Goal: Book appointment/travel/reservation

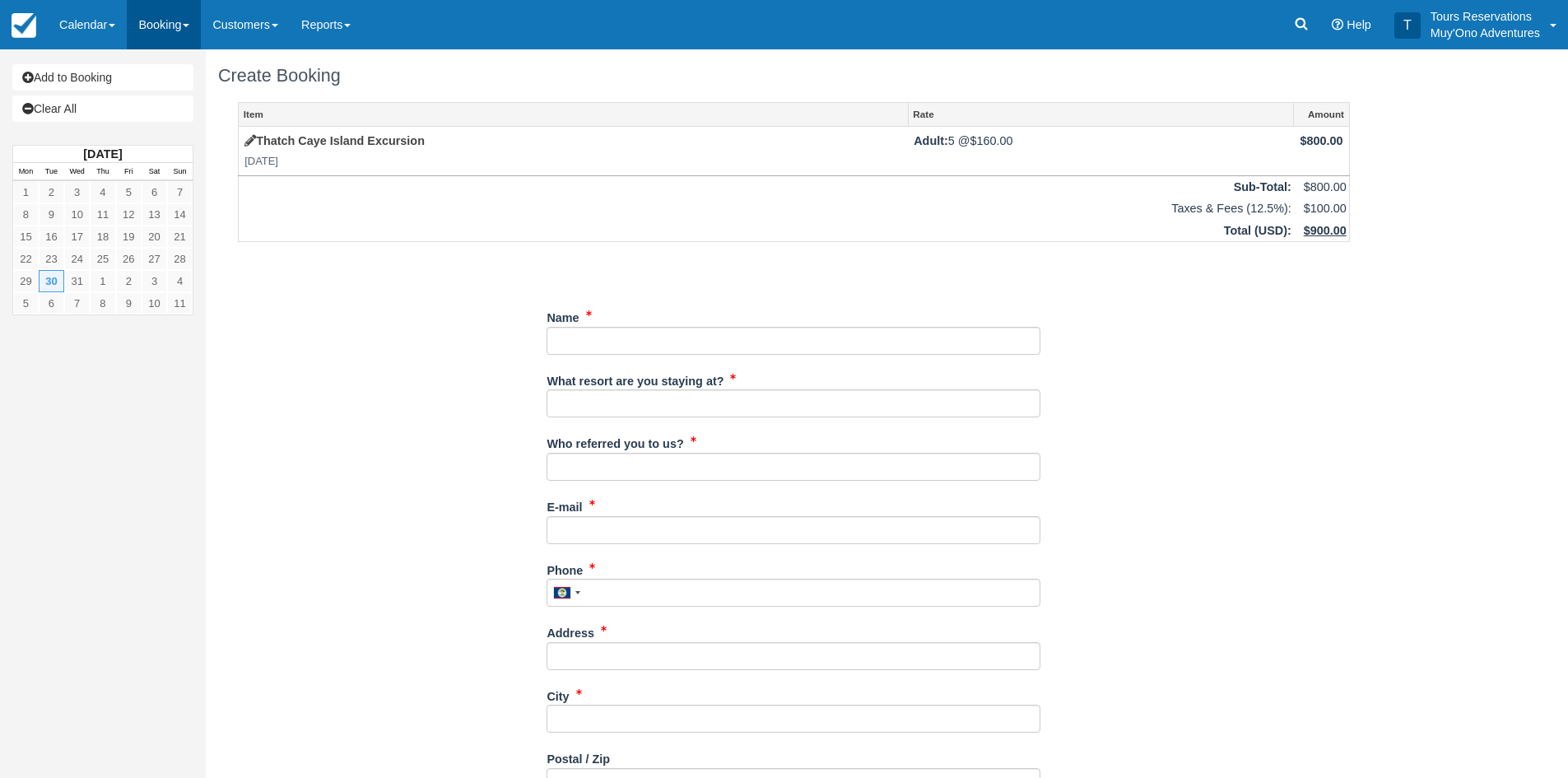
click at [139, 23] on link "Booking" at bounding box center [164, 24] width 74 height 49
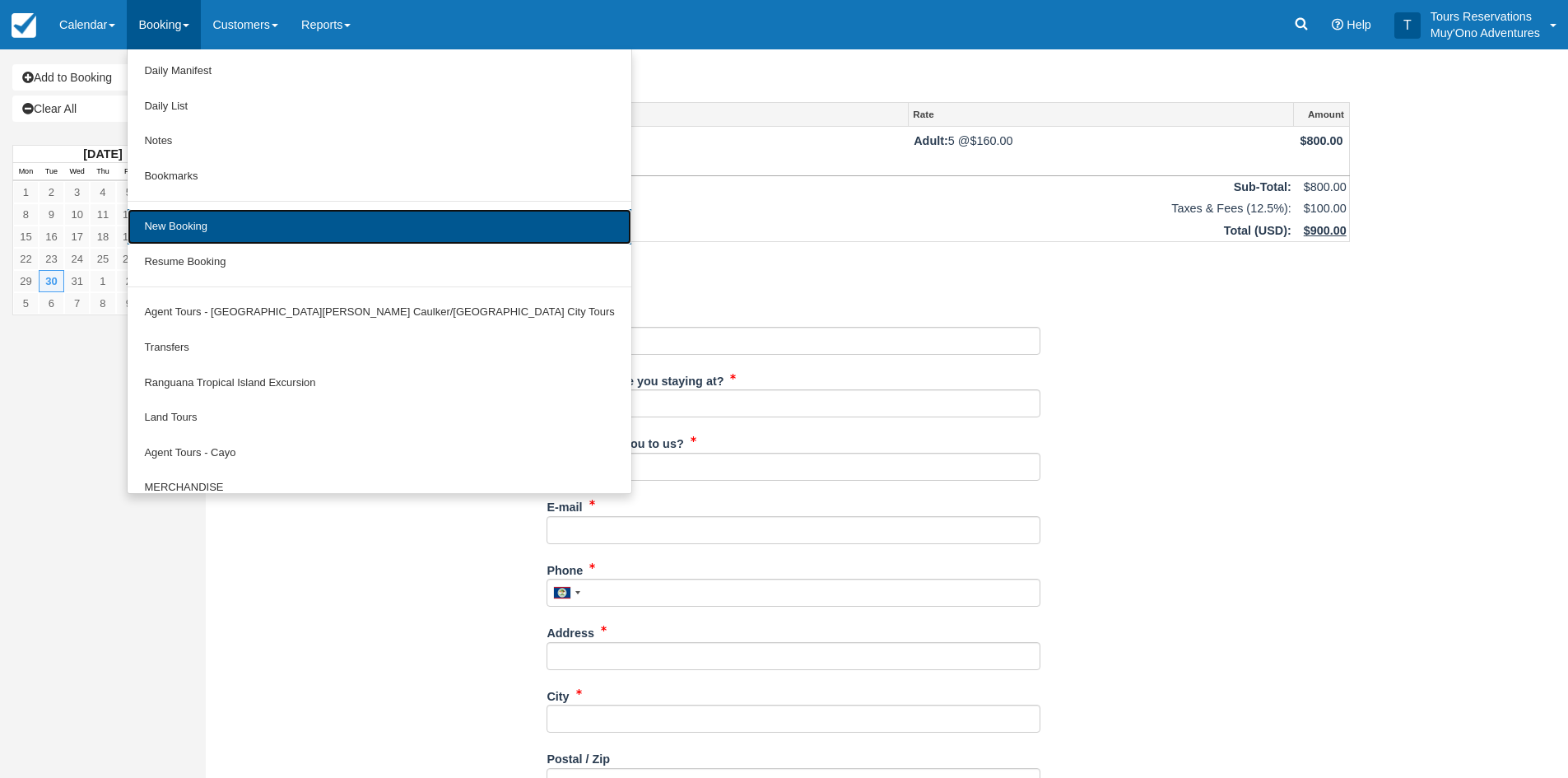
click at [200, 233] on link "New Booking" at bounding box center [379, 227] width 503 height 35
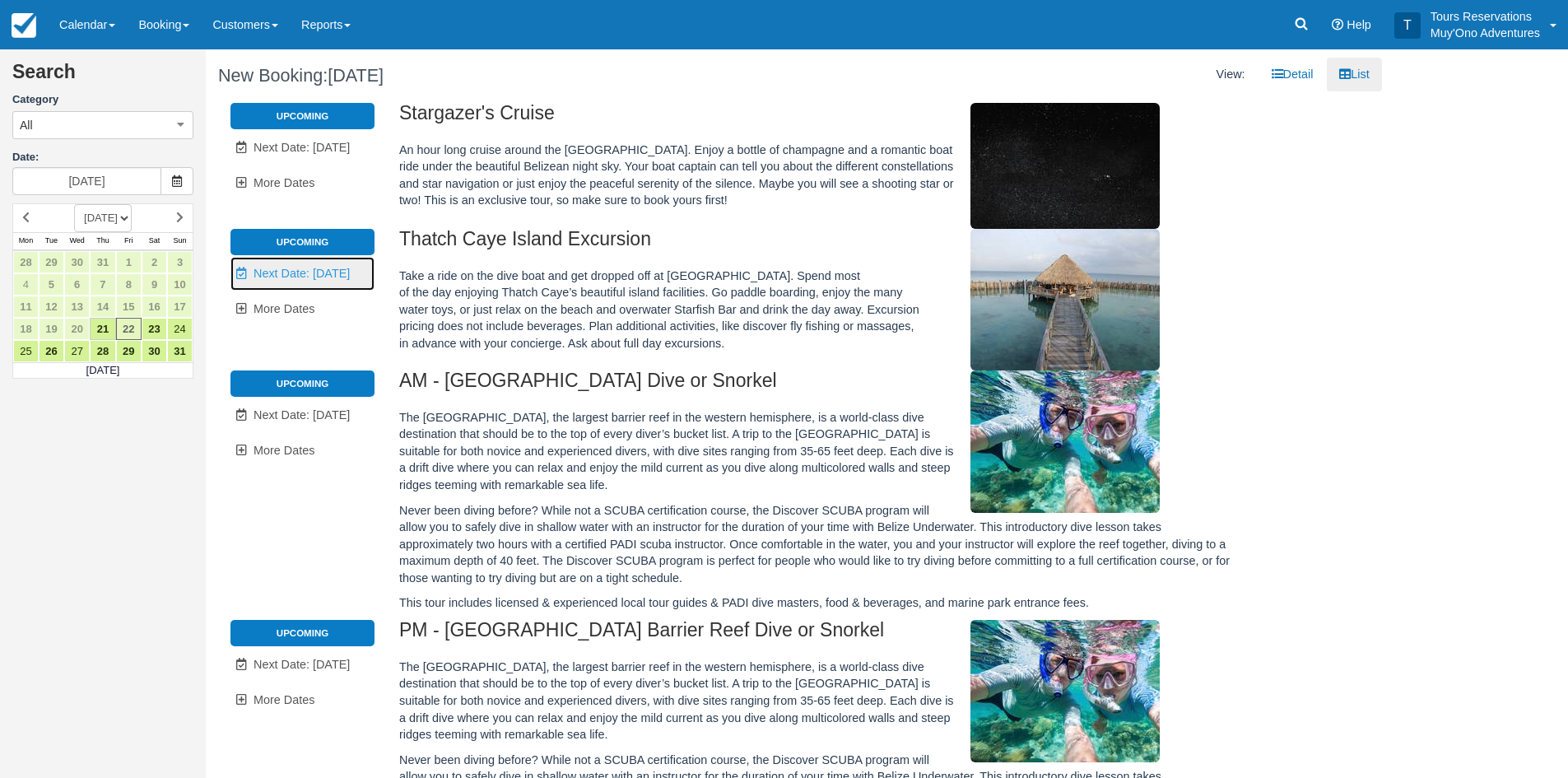
click at [327, 265] on link "Unavailable. Next Date: Sep 20" at bounding box center [302, 273] width 144 height 34
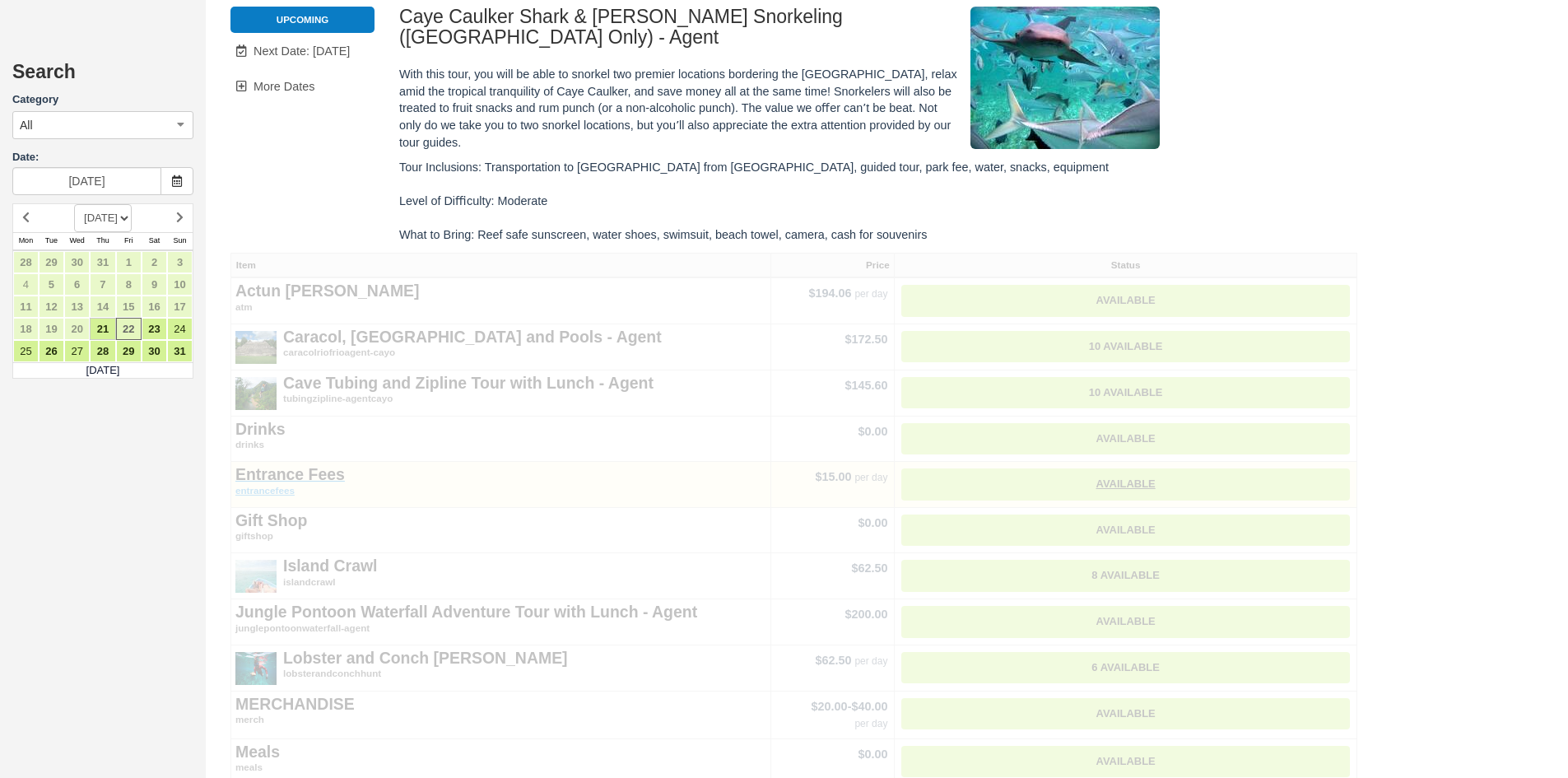
type input "09/20/25"
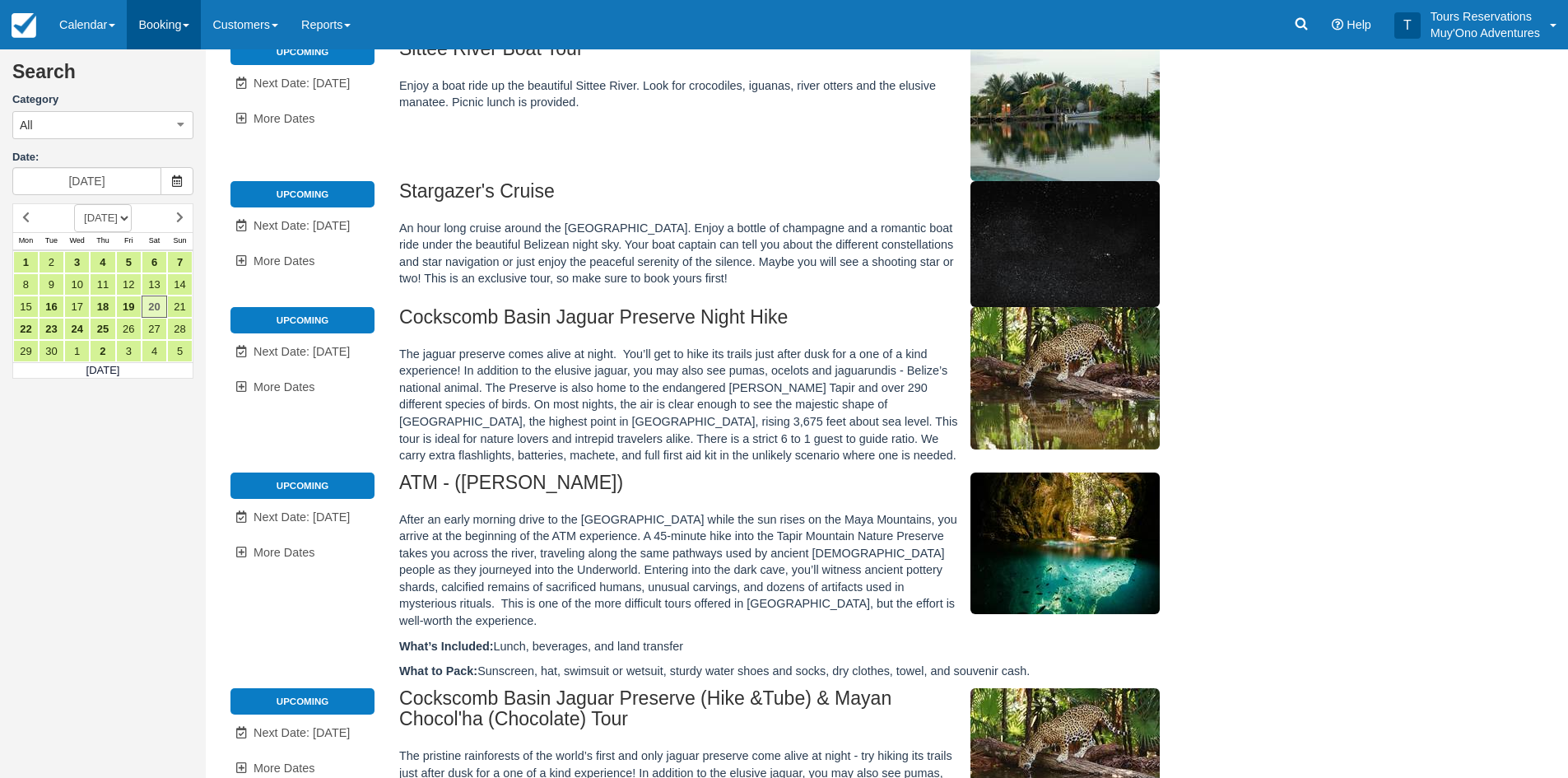
scroll to position [183, 0]
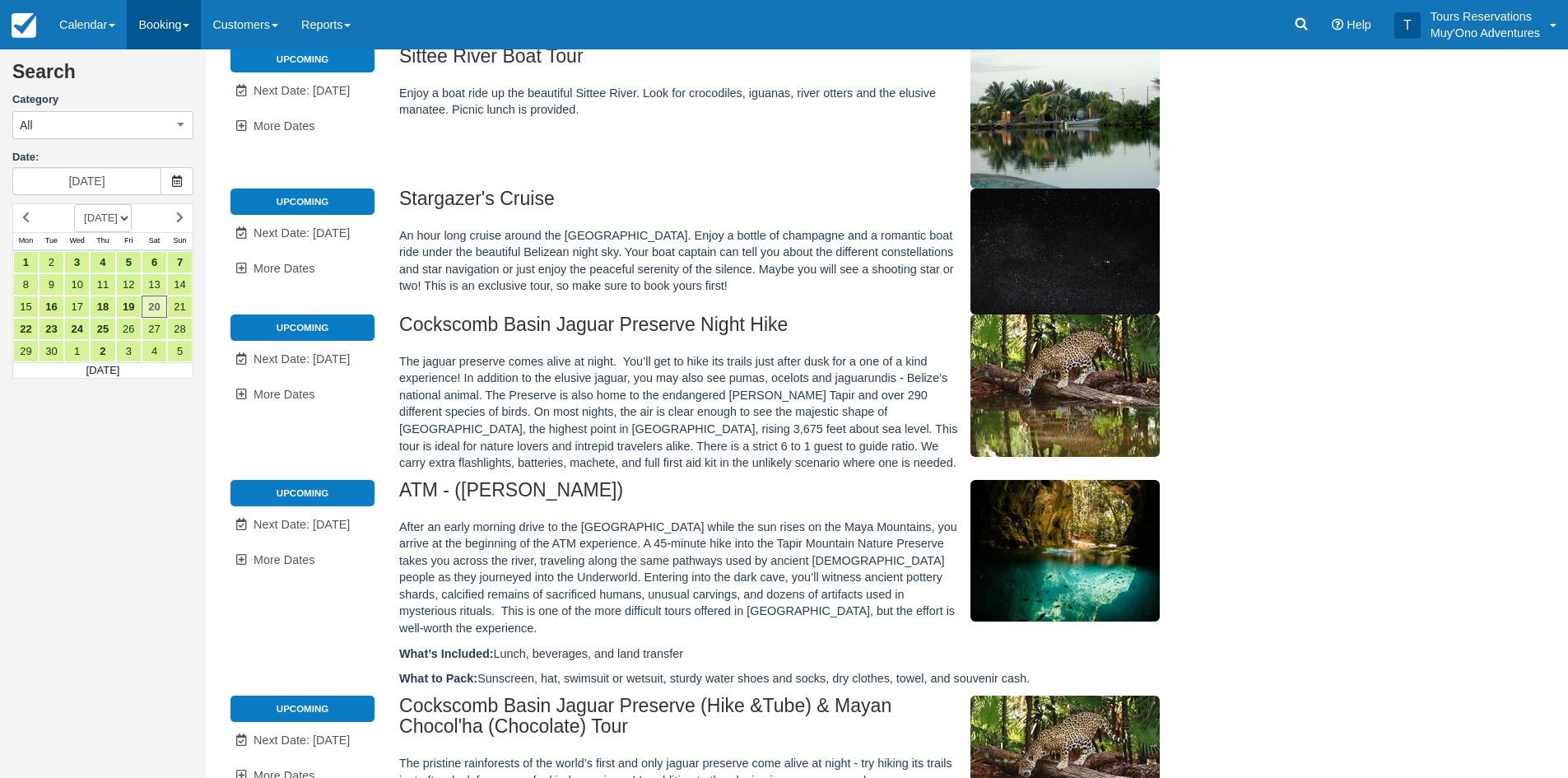
click at [188, 24] on link "Booking" at bounding box center [164, 24] width 74 height 49
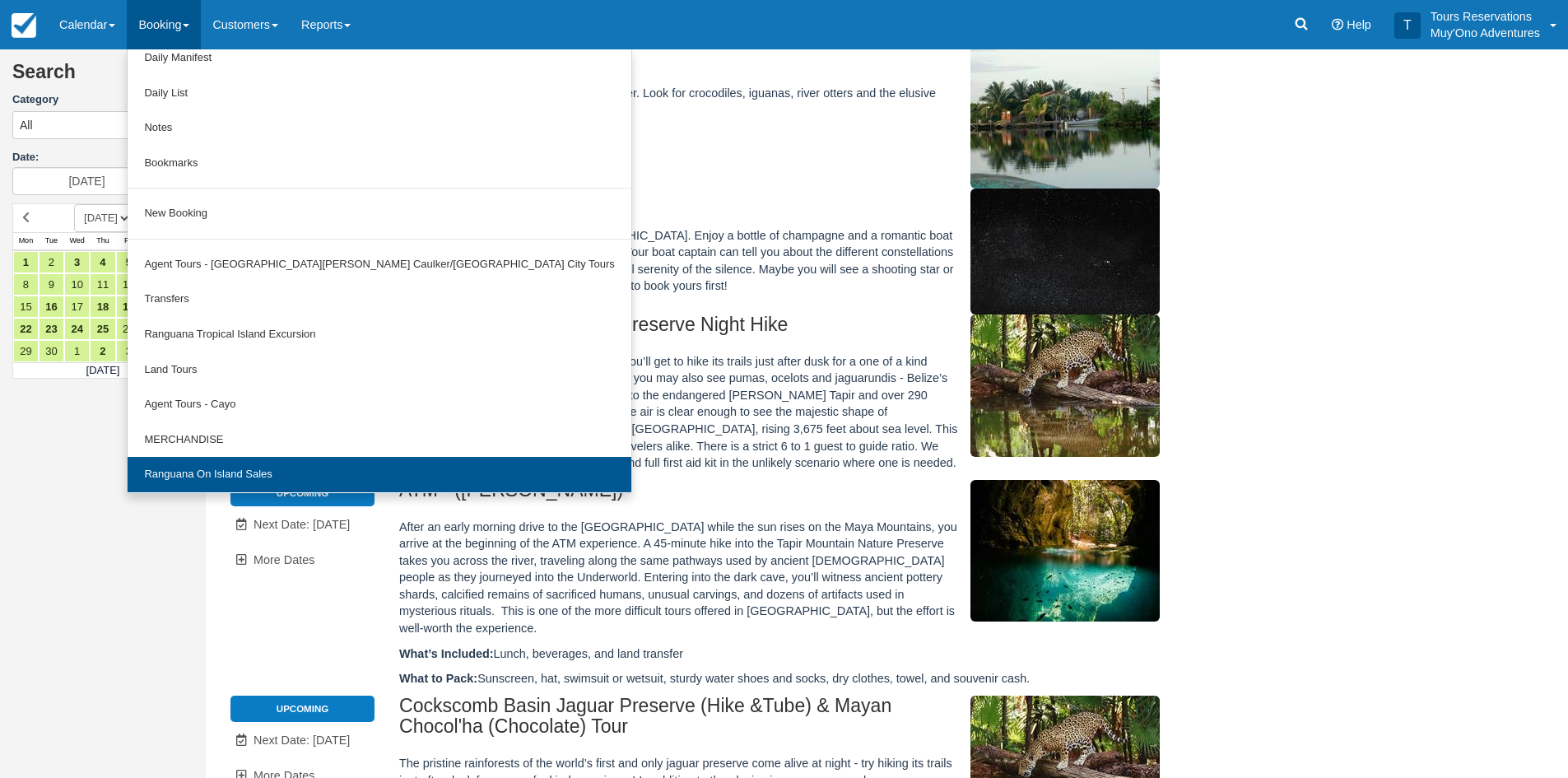
scroll to position [51, 0]
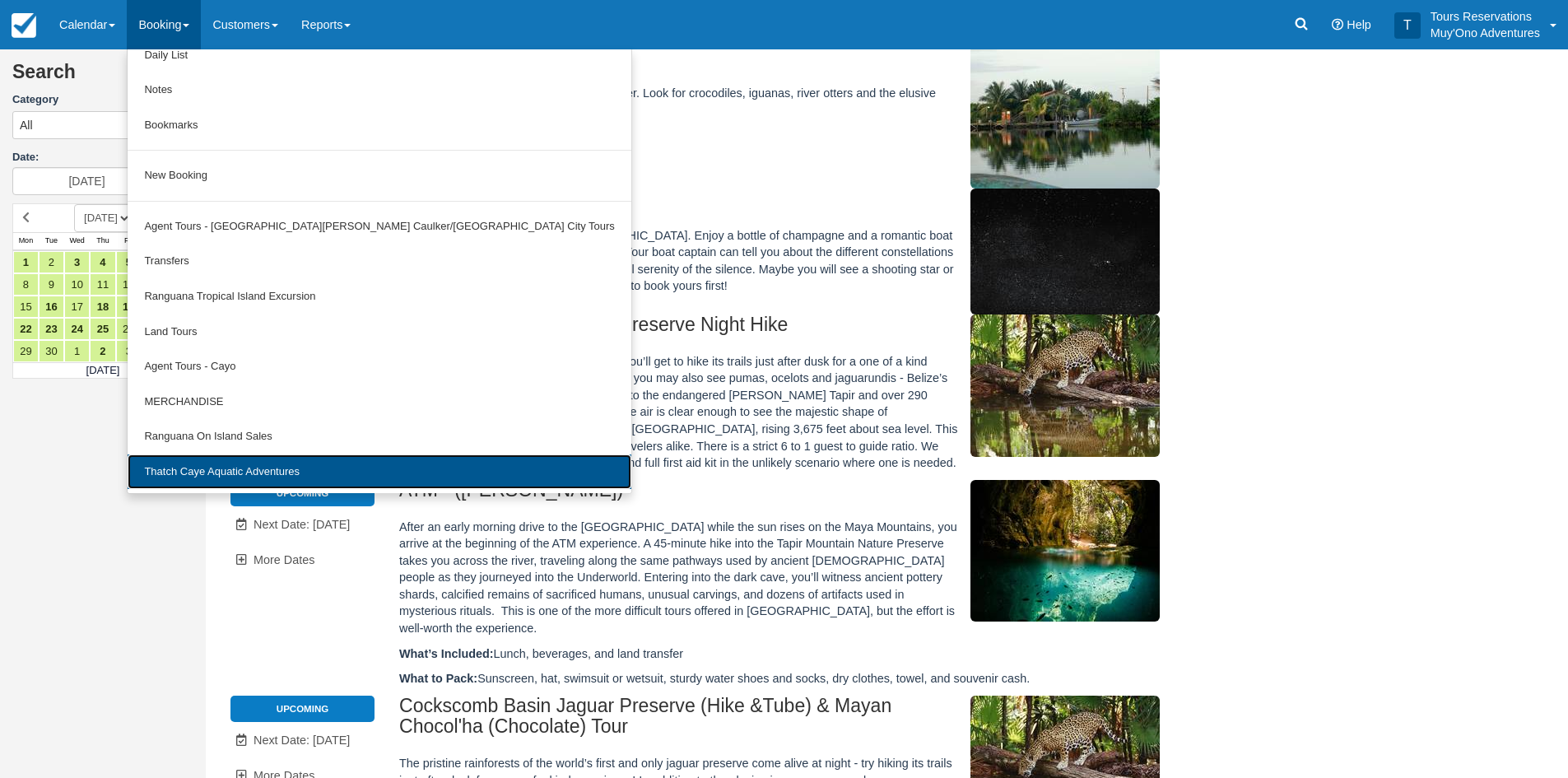
click at [191, 478] on link "Thatch Caye Aquatic Adventures" at bounding box center [379, 472] width 503 height 35
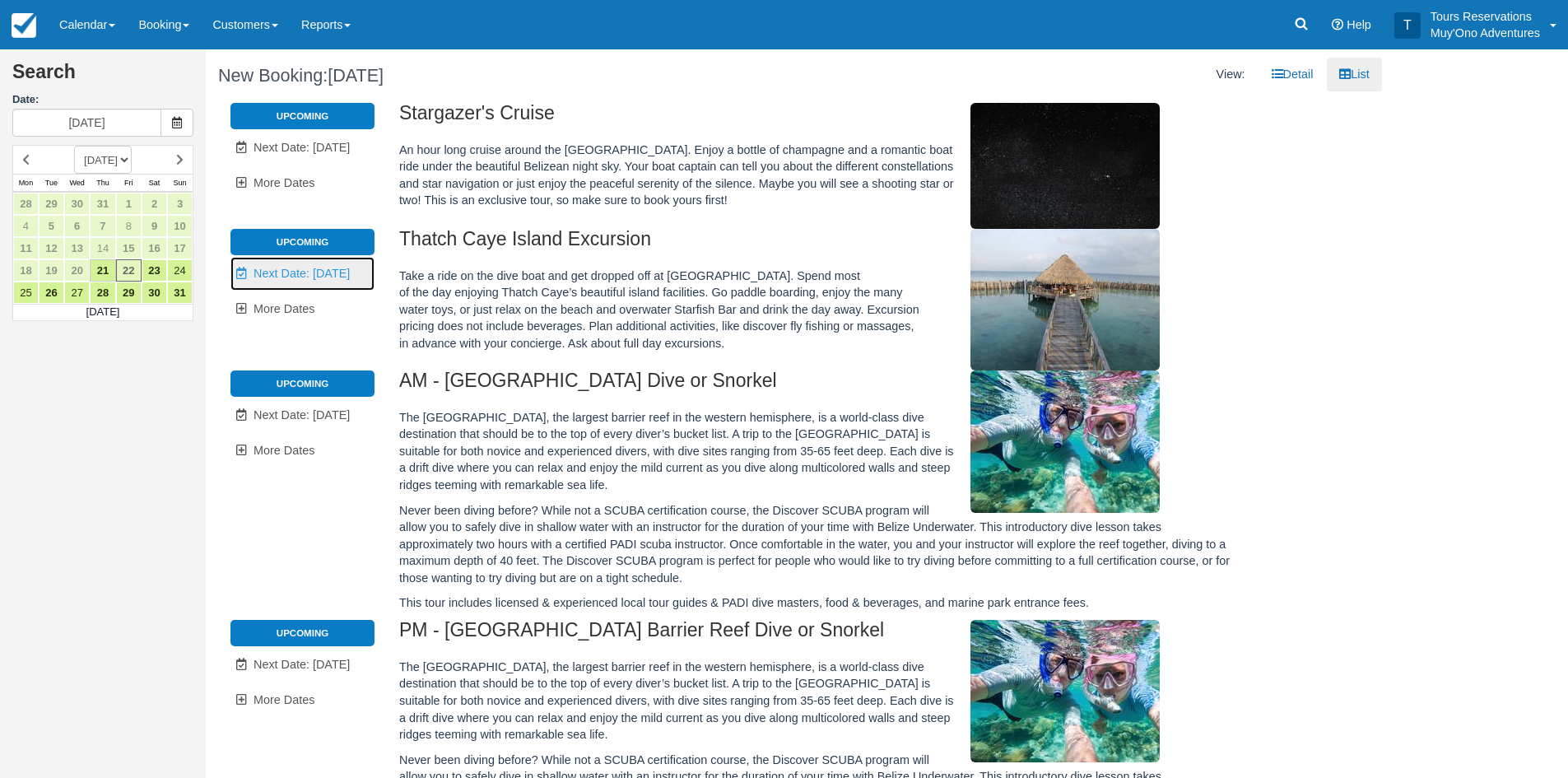
click at [293, 277] on span "Next Date: Aug 23" at bounding box center [301, 273] width 96 height 13
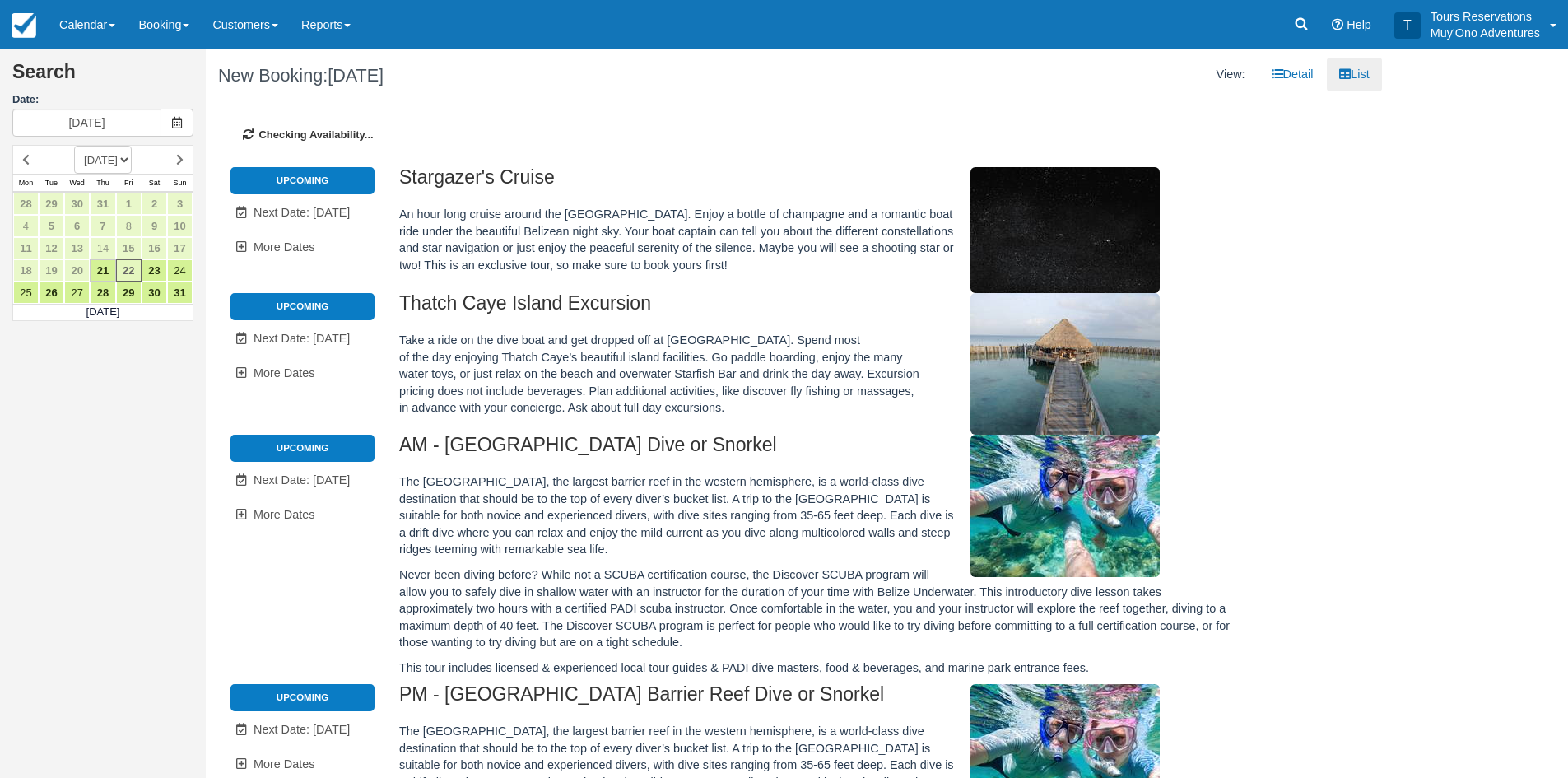
type input "08/23/25"
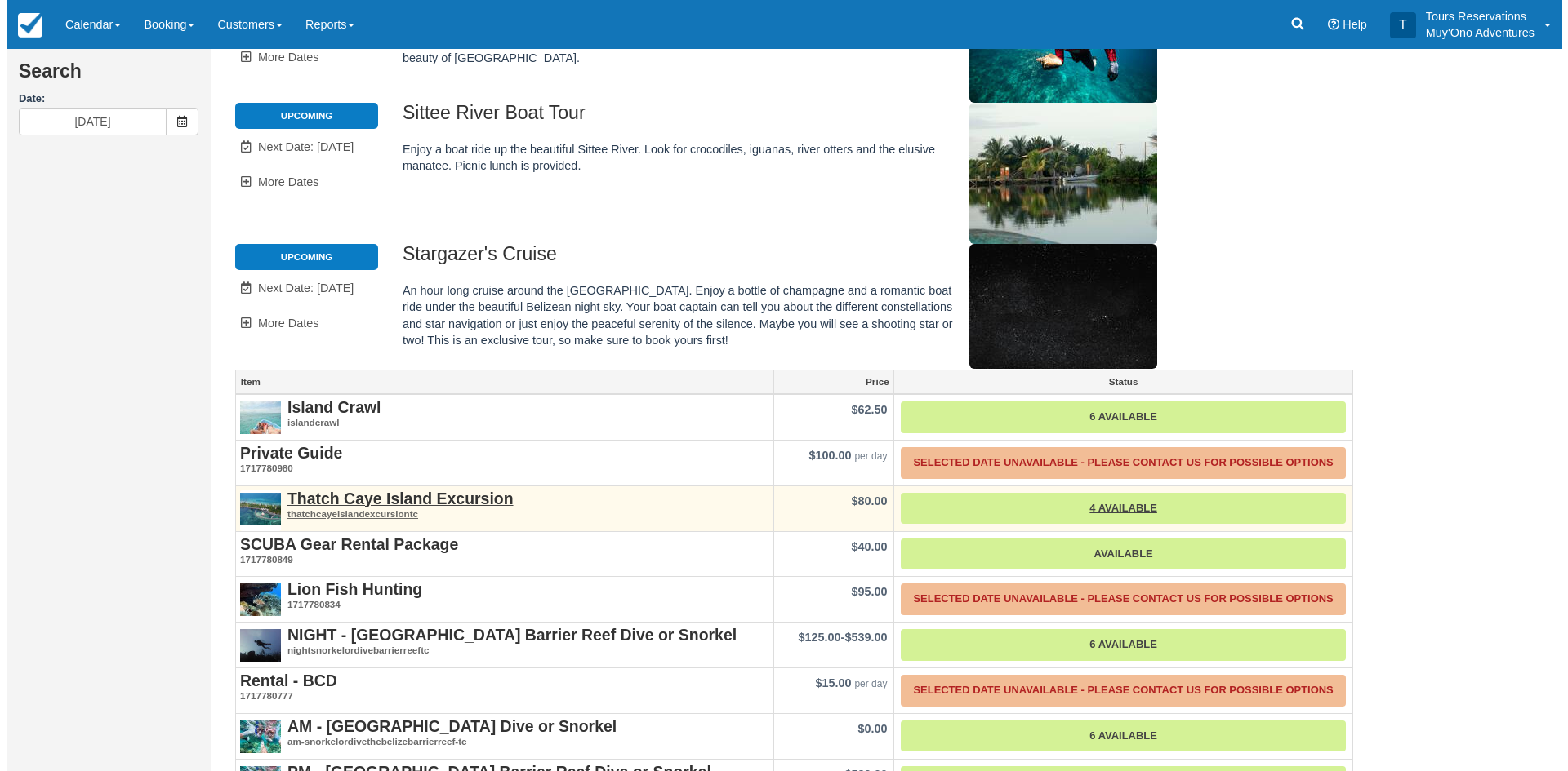
scroll to position [219, 0]
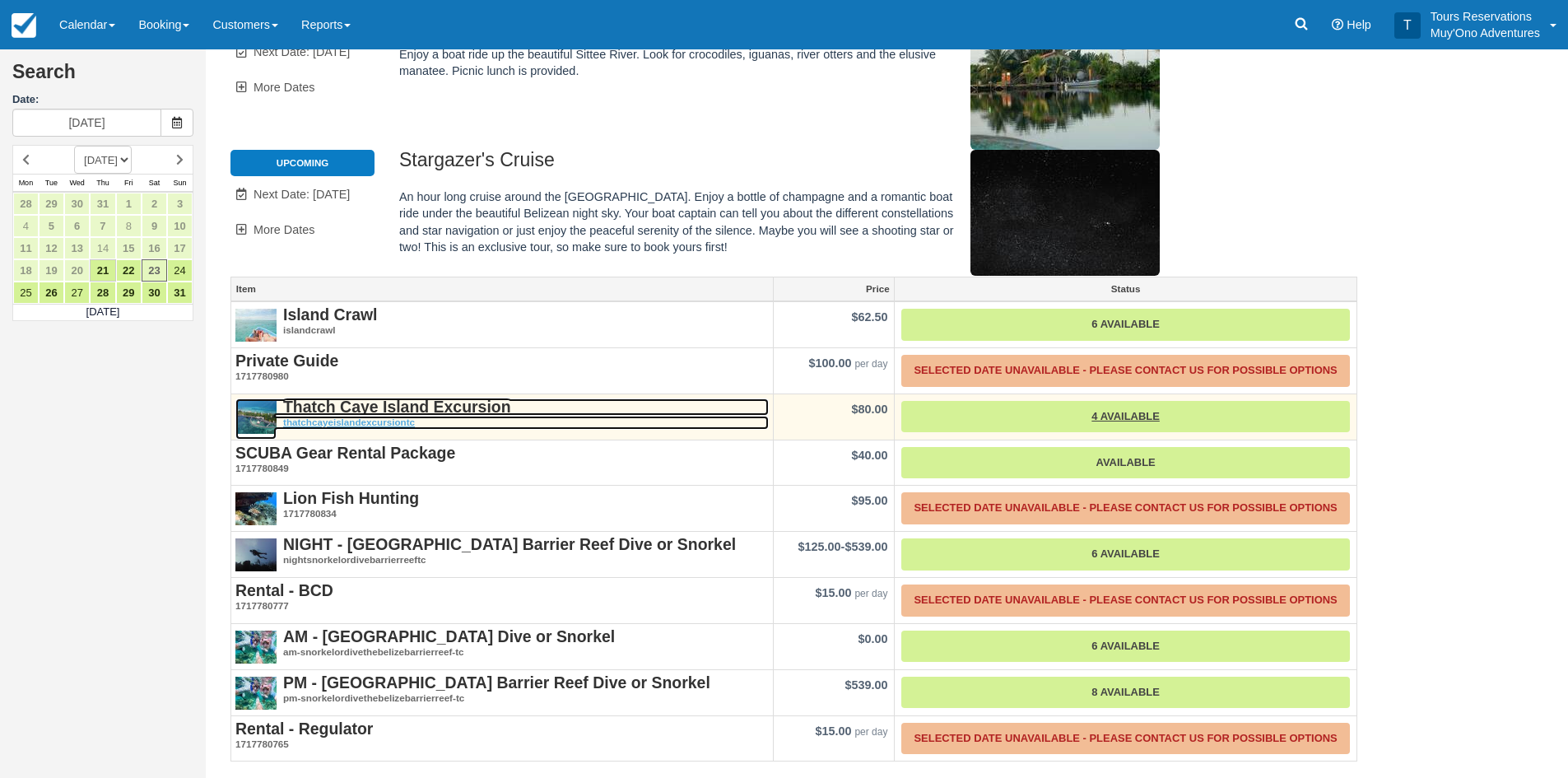
click at [375, 414] on strong "Thatch Caye Island Excursion" at bounding box center [397, 407] width 228 height 18
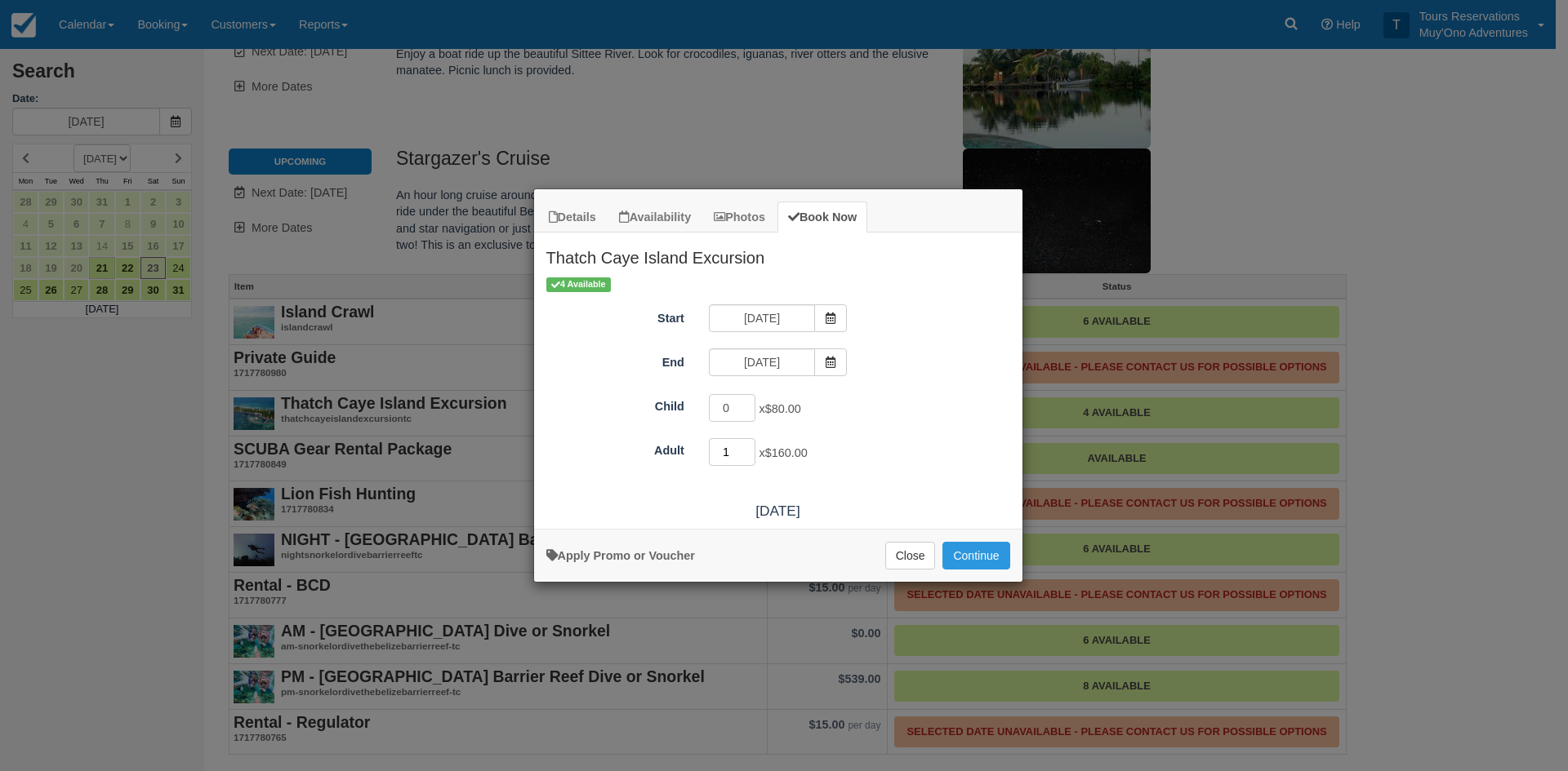
type input "1"
click at [746, 447] on input "1" at bounding box center [732, 452] width 47 height 28
click at [976, 553] on button "Continue" at bounding box center [975, 556] width 67 height 28
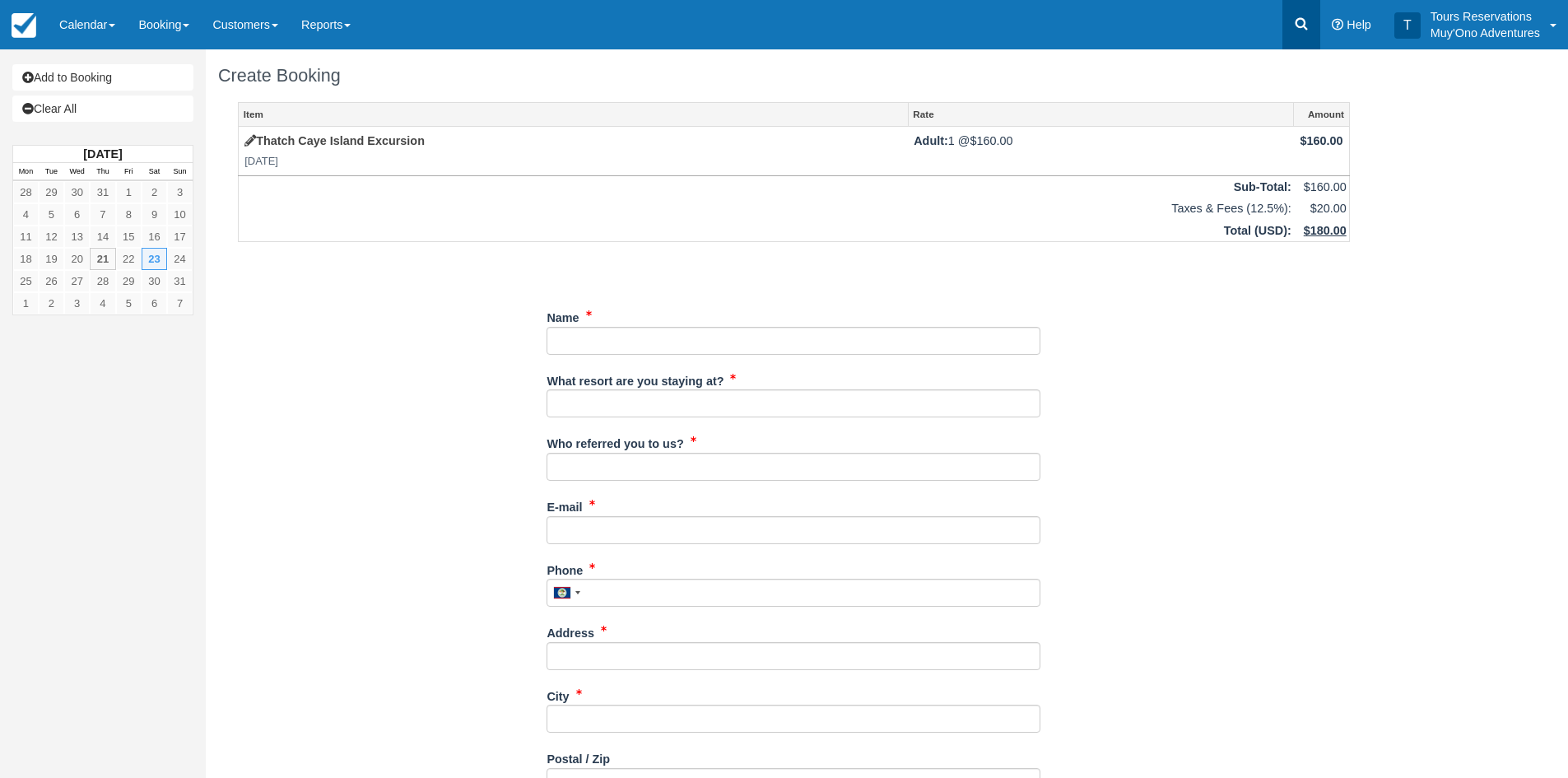
click at [1303, 24] on icon at bounding box center [1301, 23] width 16 height 16
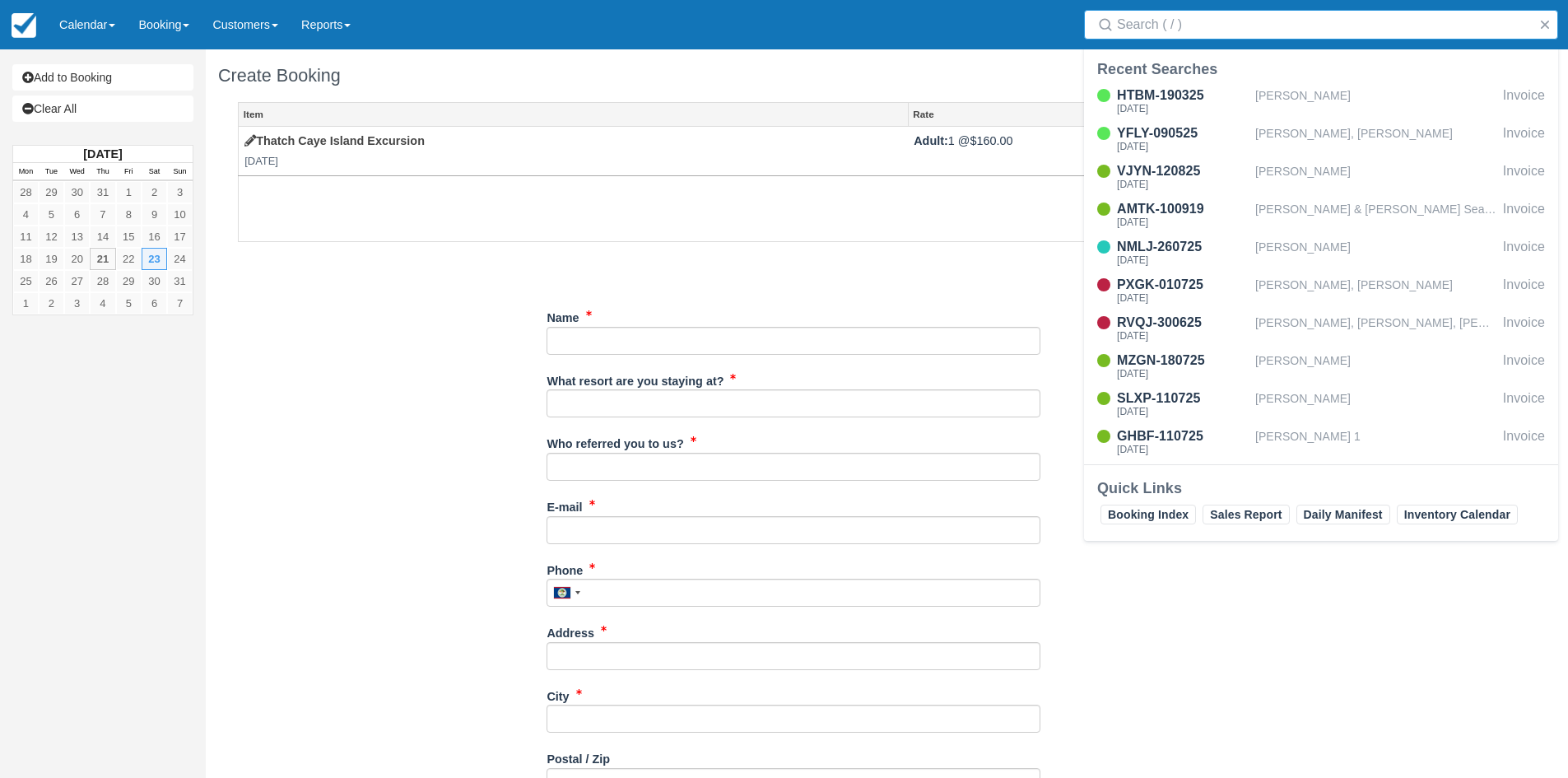
click at [1224, 23] on input "Search" at bounding box center [1324, 24] width 415 height 29
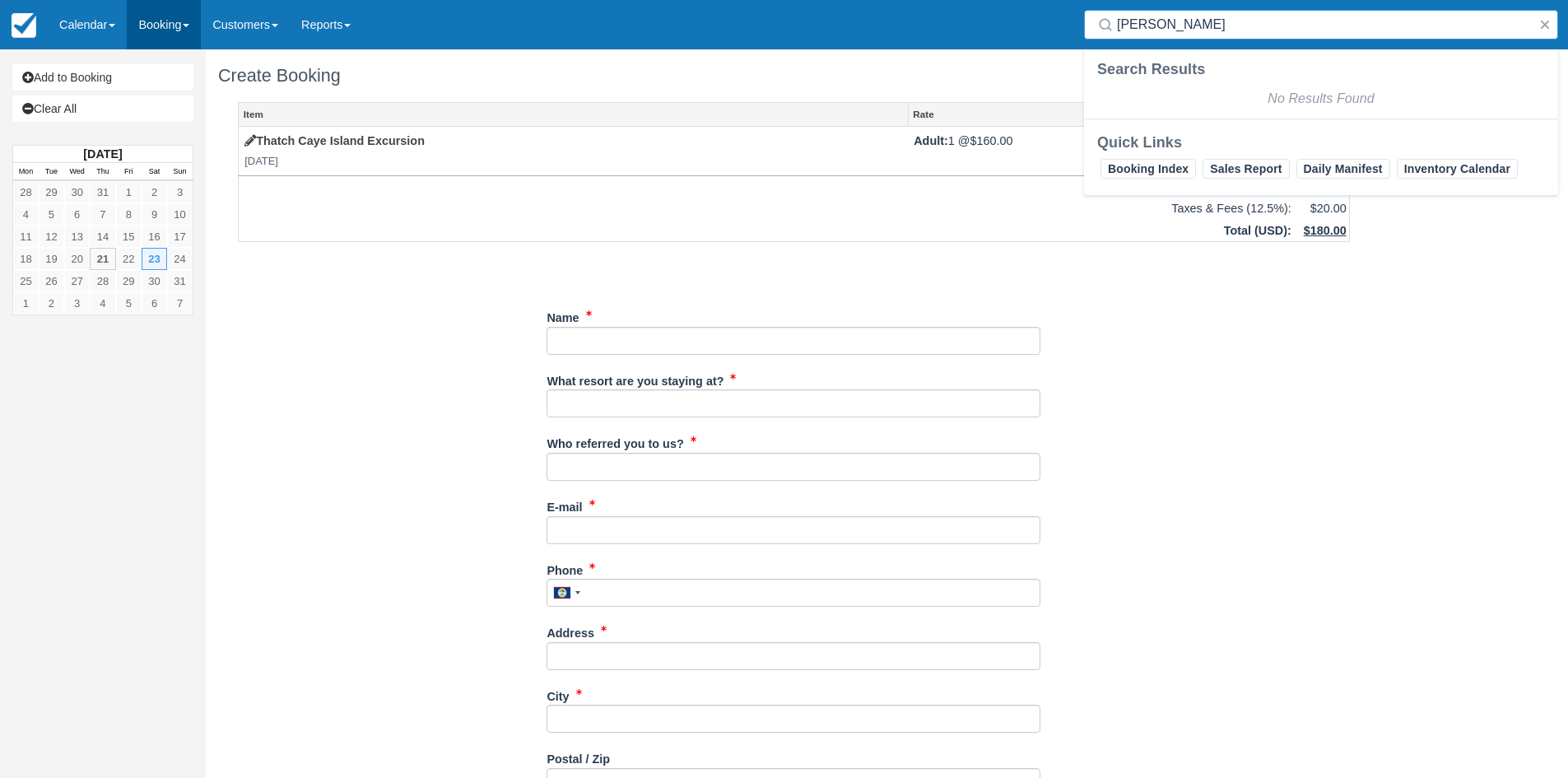
type input "PAUL HAUGLAND"
